Goal: Check status

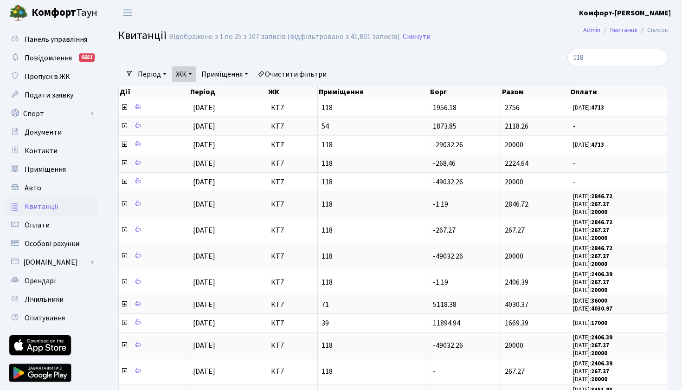
select select "25"
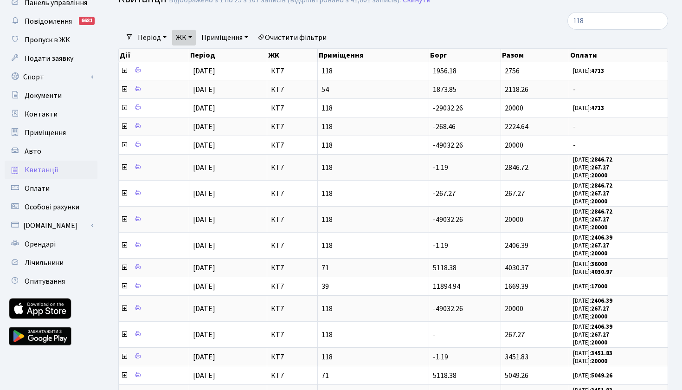
click at [192, 39] on link "ЖК" at bounding box center [184, 38] width 24 height 16
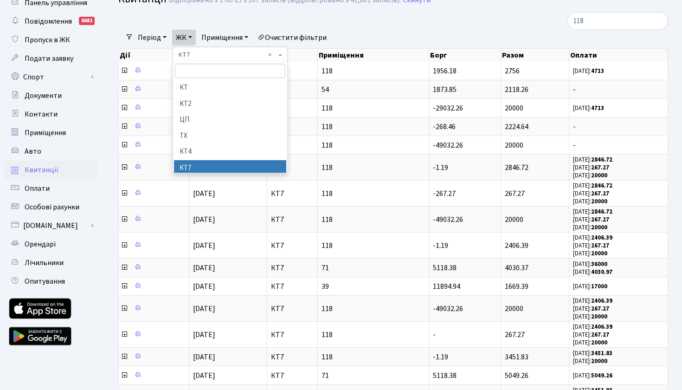
scroll to position [63, 0]
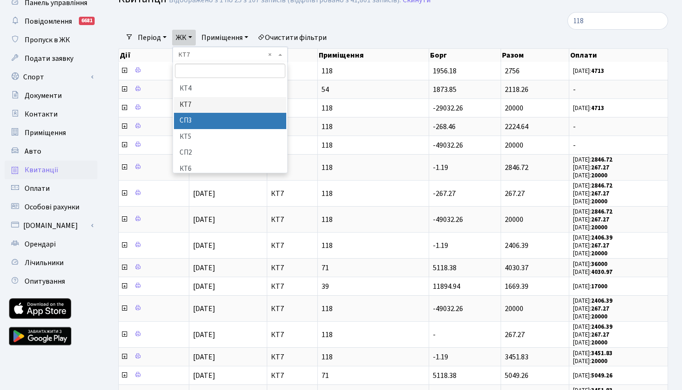
click at [192, 118] on li "СП3" at bounding box center [230, 121] width 112 height 16
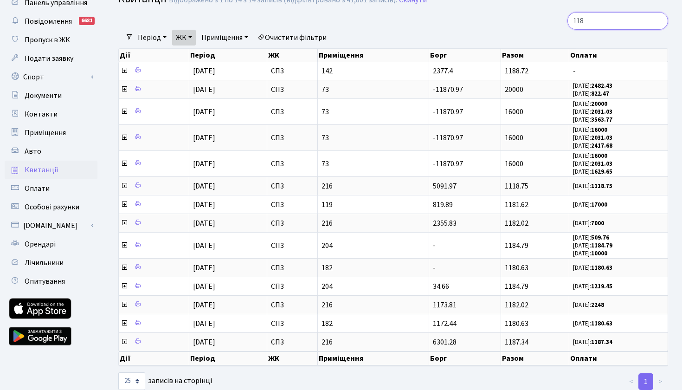
drag, startPoint x: 615, startPoint y: 15, endPoint x: 528, endPoint y: 15, distance: 87.7
click at [528, 15] on div "118" at bounding box center [581, 21] width 174 height 18
drag, startPoint x: 591, startPoint y: 19, endPoint x: 547, endPoint y: 15, distance: 44.7
click at [547, 15] on div "118" at bounding box center [581, 21] width 174 height 18
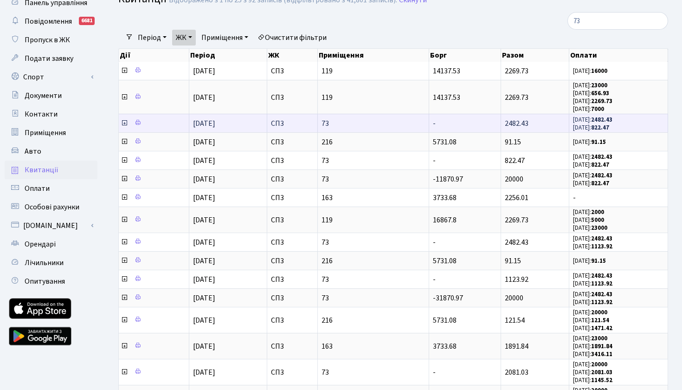
click at [125, 127] on icon at bounding box center [124, 122] width 7 height 7
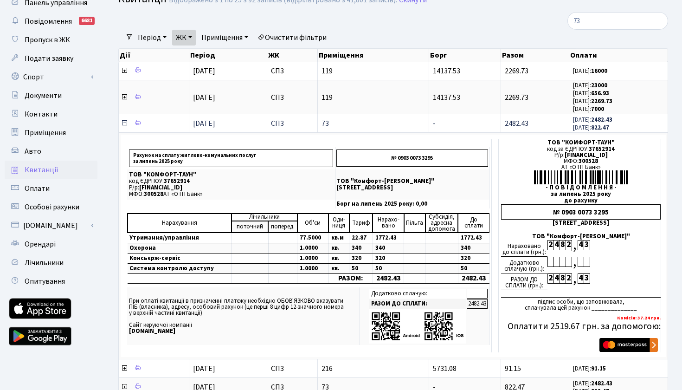
click at [123, 125] on icon at bounding box center [124, 122] width 7 height 7
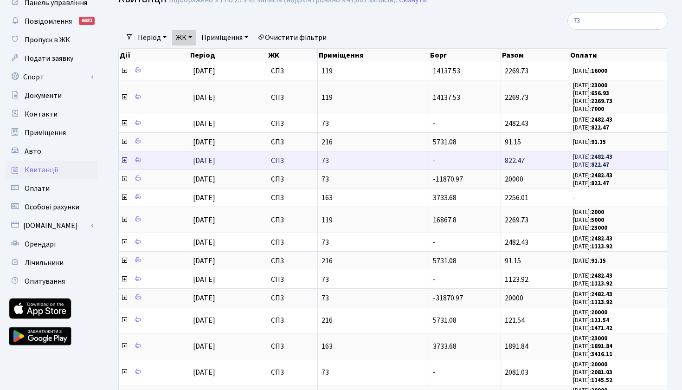
click at [123, 164] on icon at bounding box center [124, 159] width 7 height 7
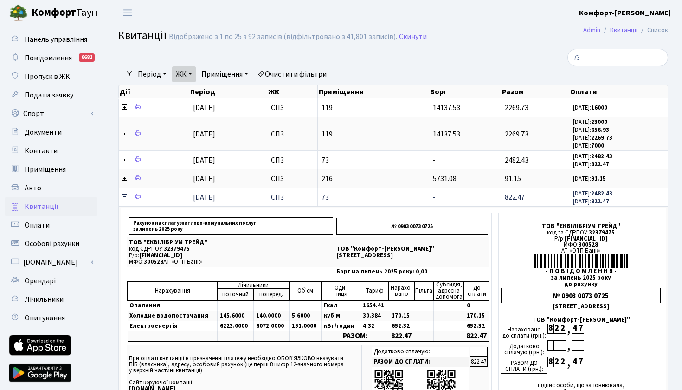
click at [125, 200] on icon at bounding box center [124, 196] width 7 height 7
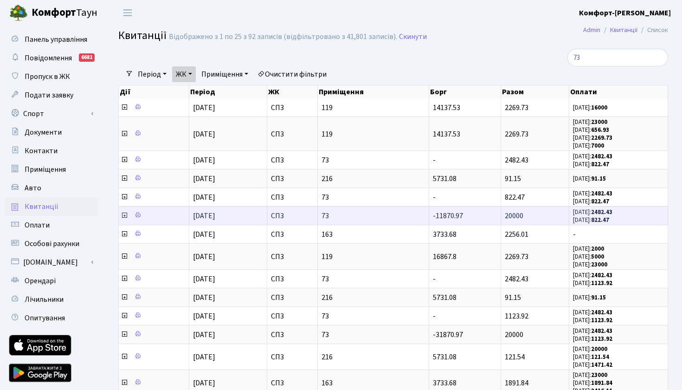
click at [123, 219] on icon at bounding box center [124, 215] width 7 height 7
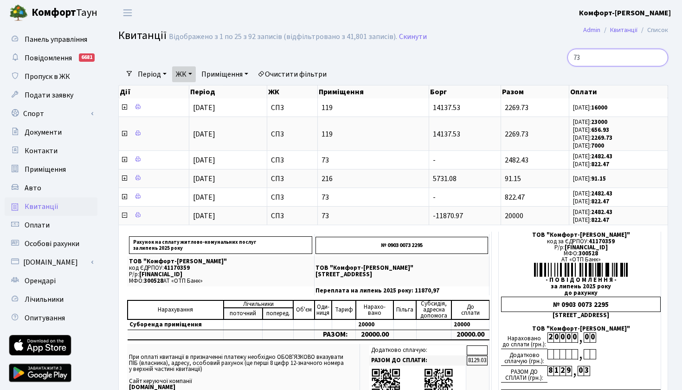
drag, startPoint x: 597, startPoint y: 60, endPoint x: 508, endPoint y: 59, distance: 89.6
click at [508, 59] on div "73" at bounding box center [581, 58] width 174 height 18
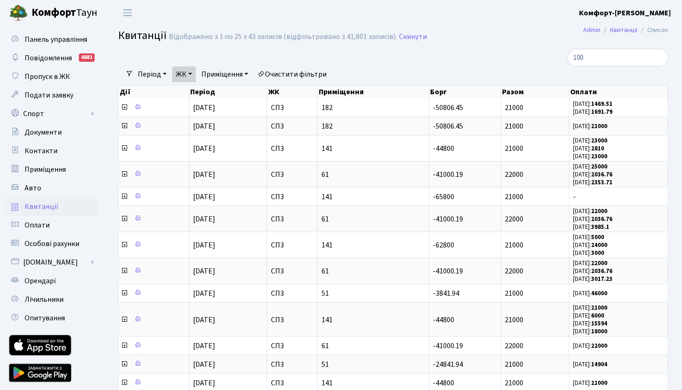
click at [195, 72] on link "ЖК" at bounding box center [184, 74] width 24 height 16
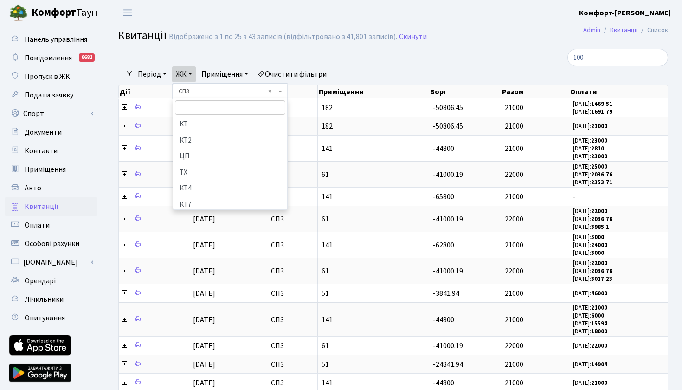
scroll to position [79, 0]
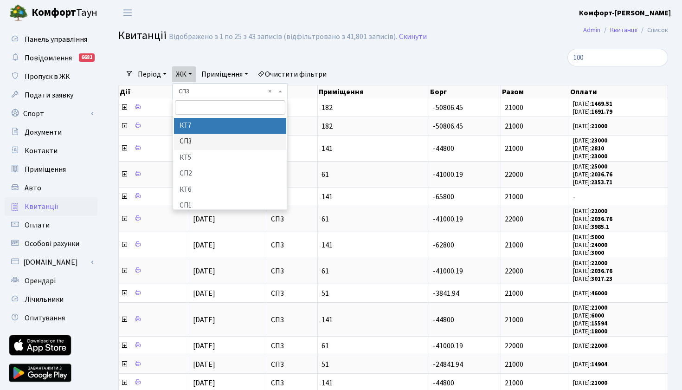
click at [200, 125] on li "КТ7" at bounding box center [230, 126] width 112 height 16
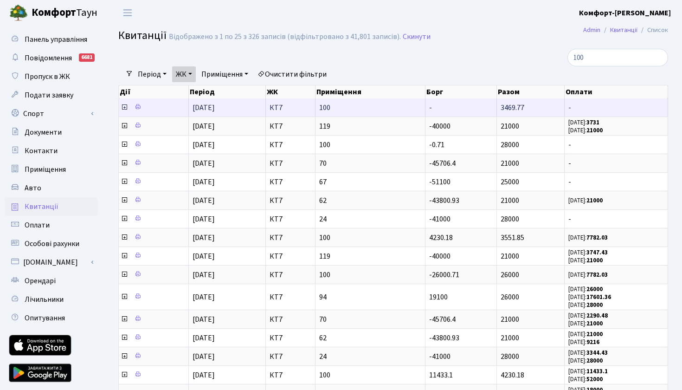
click at [126, 111] on icon at bounding box center [124, 106] width 7 height 7
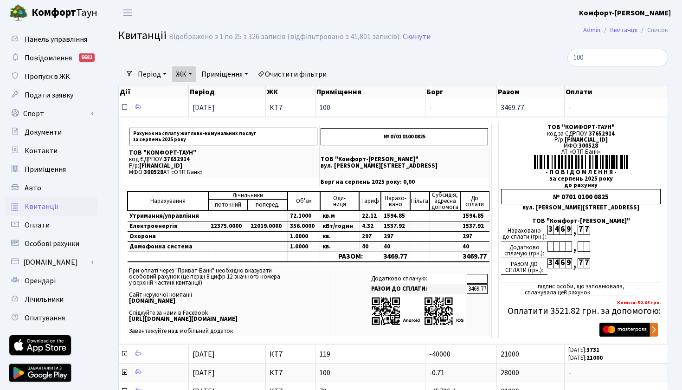
click at [126, 111] on icon at bounding box center [124, 106] width 7 height 7
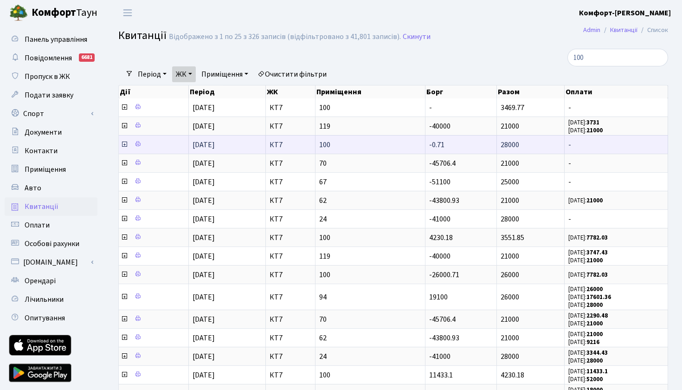
click at [123, 148] on icon at bounding box center [124, 144] width 7 height 7
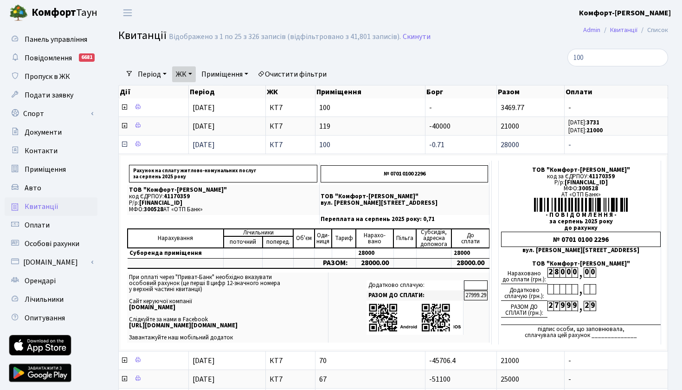
click at [124, 148] on icon at bounding box center [124, 144] width 7 height 7
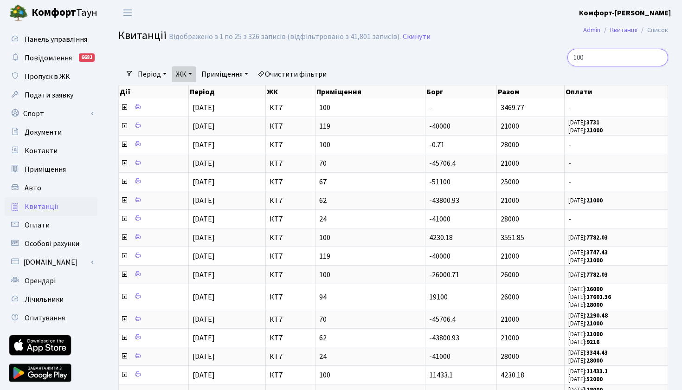
drag, startPoint x: 588, startPoint y: 58, endPoint x: 521, endPoint y: 57, distance: 67.3
click at [521, 57] on div "100" at bounding box center [581, 58] width 174 height 18
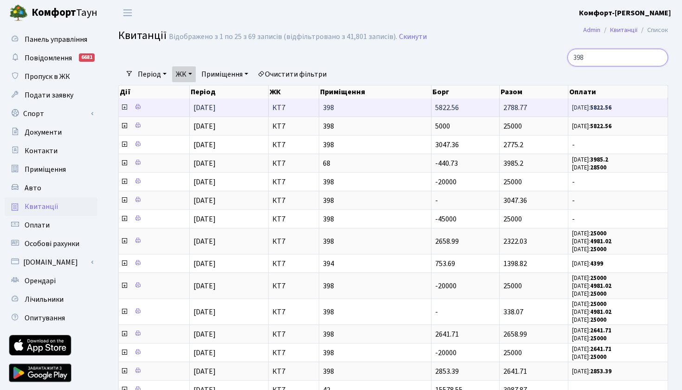
type input "398"
click at [123, 111] on icon at bounding box center [124, 106] width 7 height 7
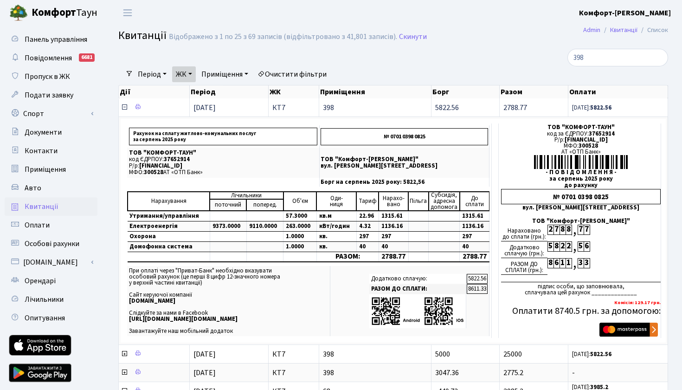
click at [124, 111] on icon at bounding box center [124, 106] width 7 height 7
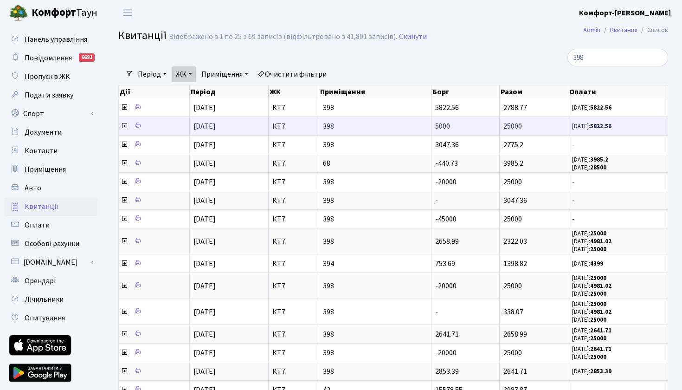
click at [124, 129] on icon at bounding box center [124, 125] width 7 height 7
